Goal: Task Accomplishment & Management: Use online tool/utility

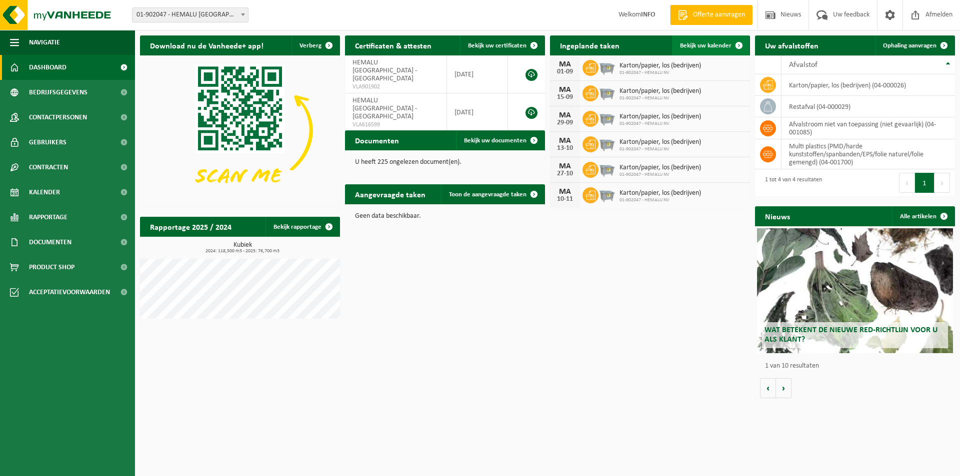
click at [708, 42] on span "Bekijk uw kalender" at bounding box center [705, 45] width 51 height 6
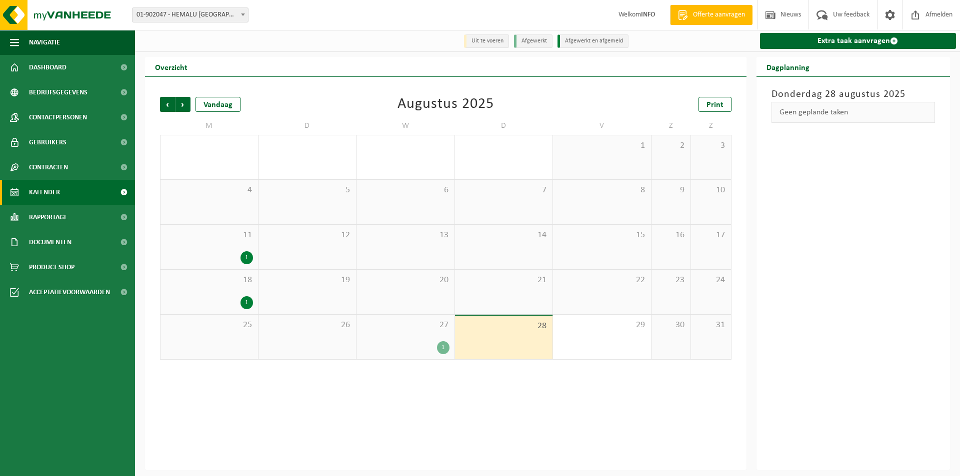
click at [439, 350] on div "1" at bounding box center [443, 347] width 12 height 13
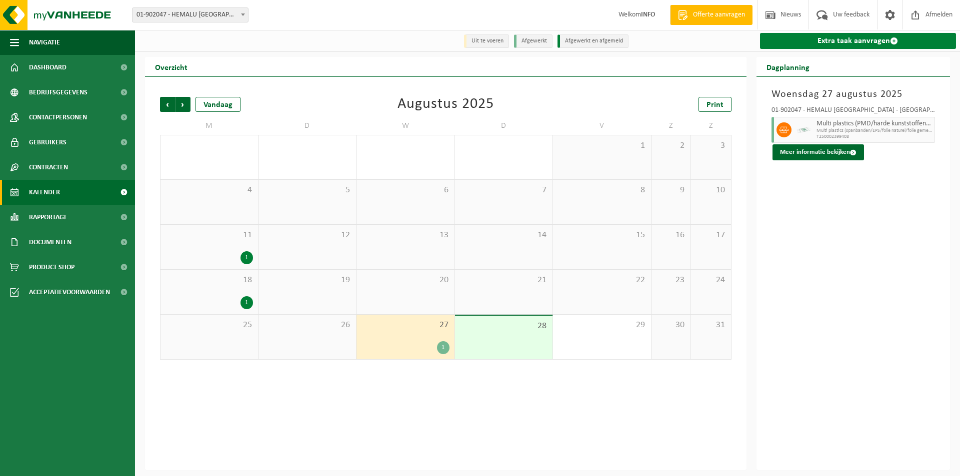
click at [813, 36] on link "Extra taak aanvragen" at bounding box center [858, 41] width 196 height 16
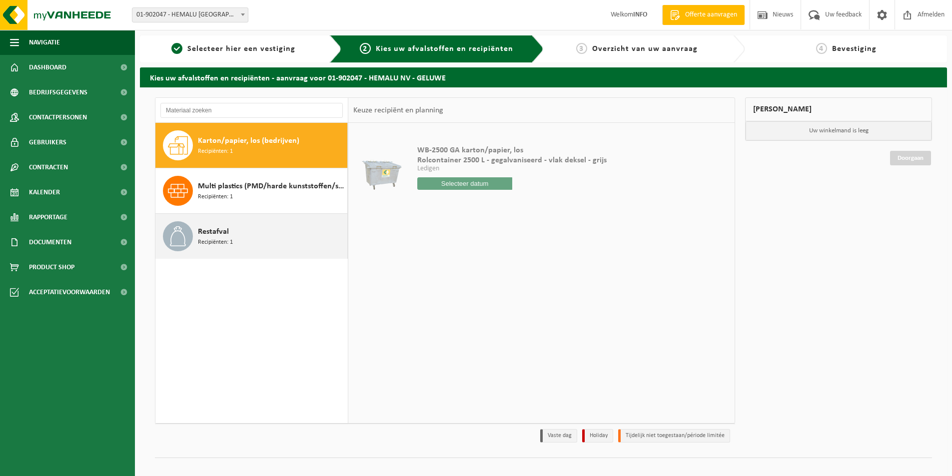
click at [220, 226] on span "Restafval" at bounding box center [213, 232] width 31 height 12
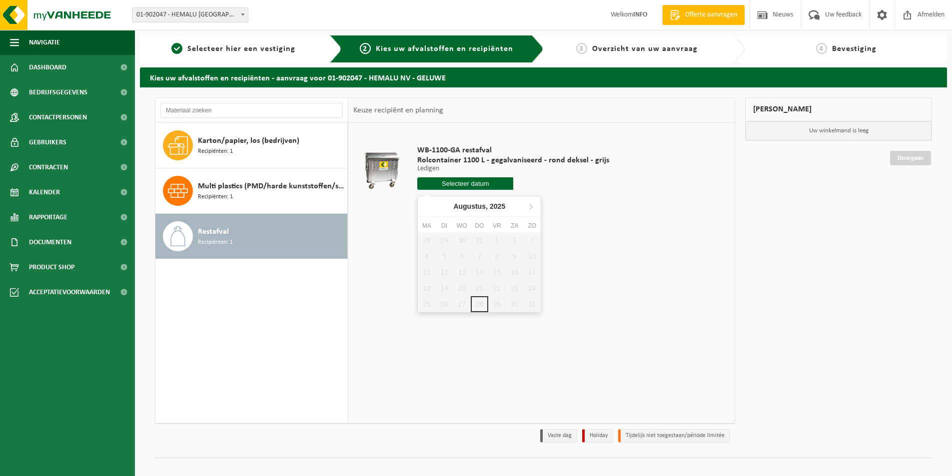
click at [491, 184] on input "text" at bounding box center [465, 183] width 96 height 12
click at [536, 207] on icon at bounding box center [531, 206] width 16 height 16
click at [441, 242] on div "2" at bounding box center [443, 240] width 17 height 16
type input "Van 2025-09-02"
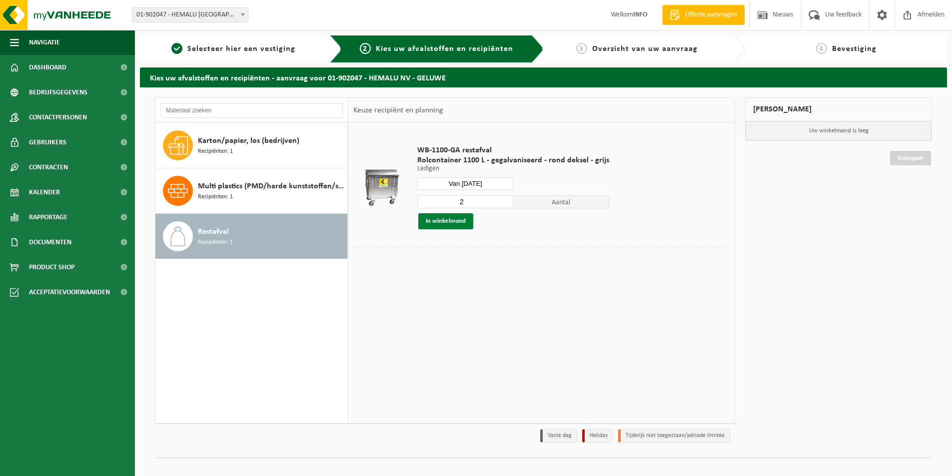
click at [449, 220] on button "In winkelmand" at bounding box center [445, 221] width 55 height 16
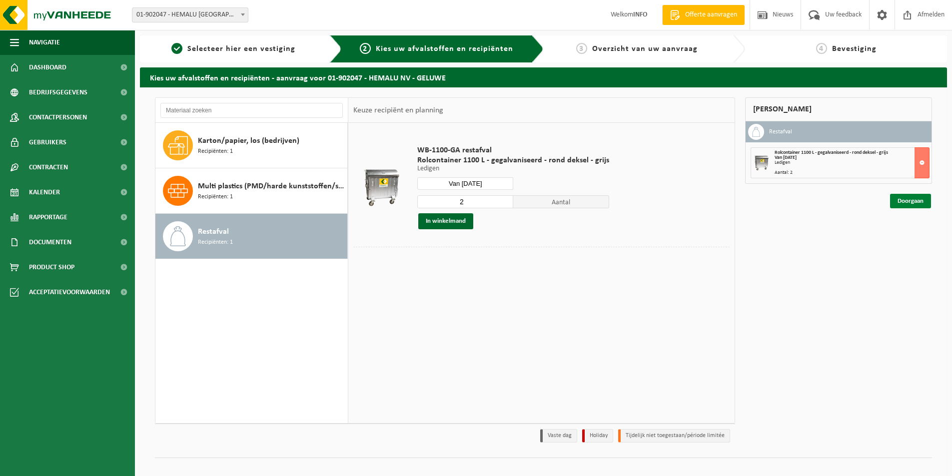
click at [915, 203] on link "Doorgaan" at bounding box center [910, 201] width 41 height 14
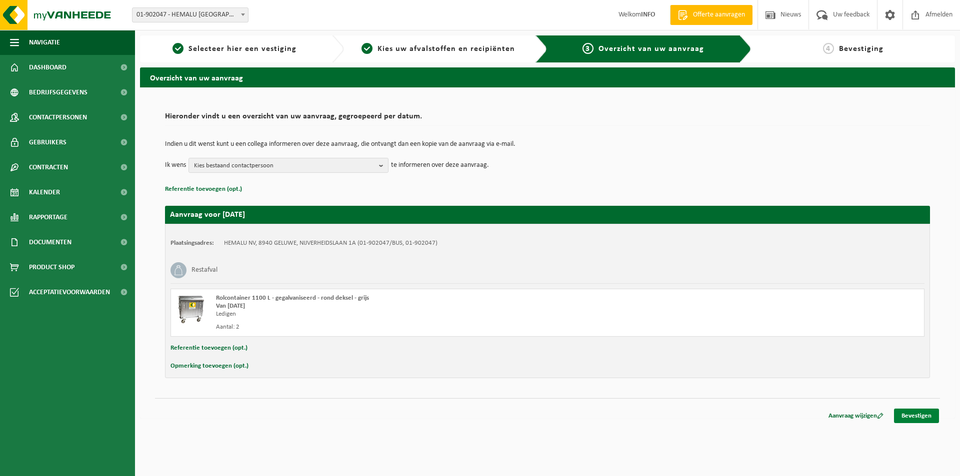
click at [907, 414] on link "Bevestigen" at bounding box center [916, 416] width 45 height 14
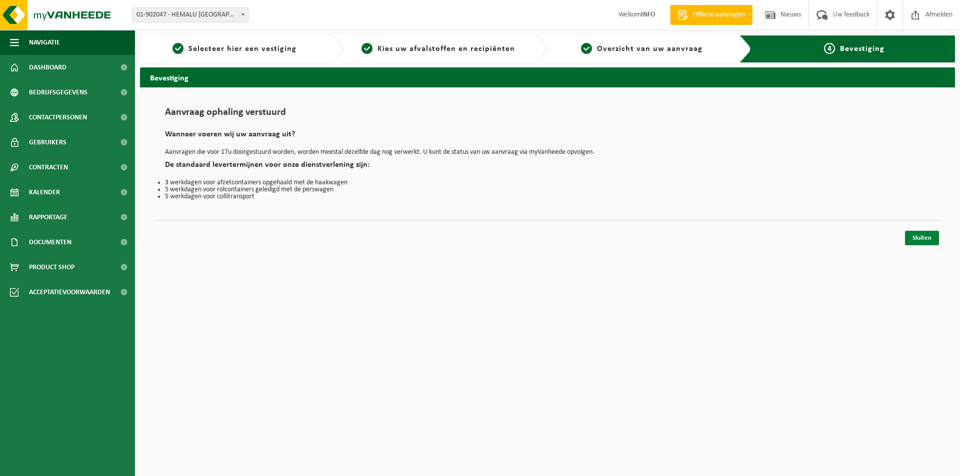
click at [928, 239] on link "Sluiten" at bounding box center [922, 238] width 34 height 14
